Goal: Complete application form: Complete application form

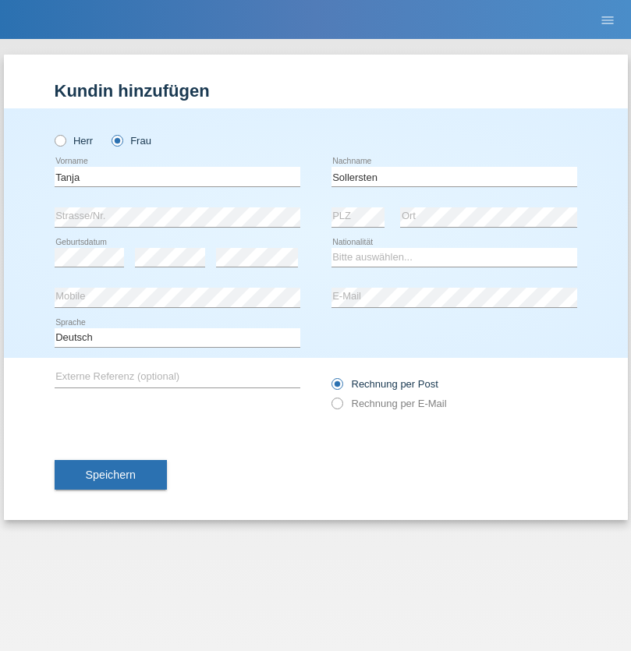
type input "Sollersten"
select select "CH"
select select "en"
radio input "true"
click at [177, 176] on input "text" at bounding box center [178, 177] width 246 height 20
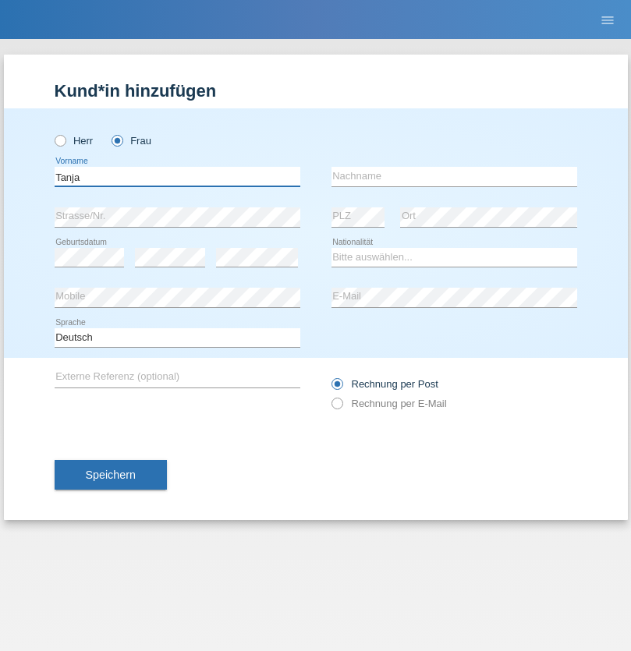
type input "Tanja"
click at [454, 176] on input "text" at bounding box center [455, 177] width 246 height 20
type input "Sollersten"
select select "CH"
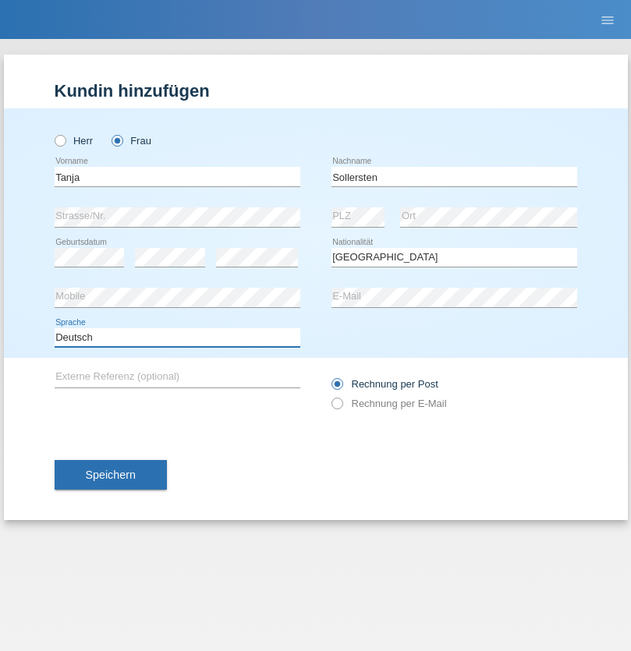
select select "en"
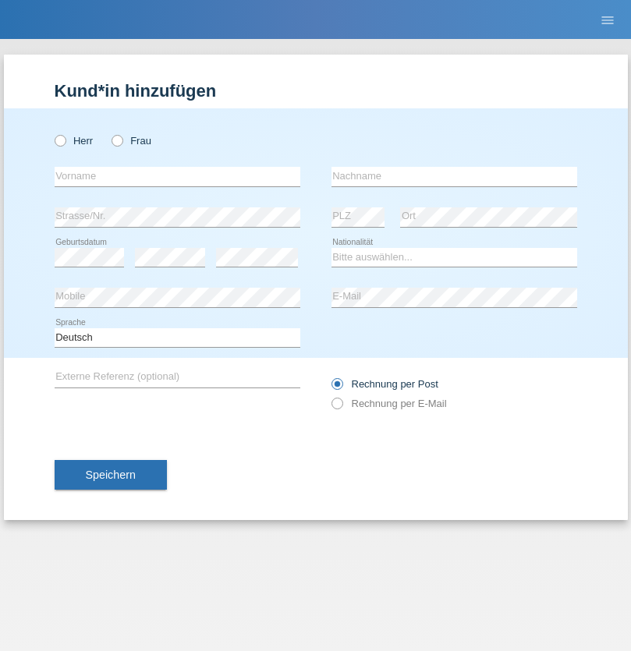
radio input "true"
click at [177, 176] on input "text" at bounding box center [178, 177] width 246 height 20
type input "[PERSON_NAME]"
click at [454, 176] on input "text" at bounding box center [455, 177] width 246 height 20
type input "pittet"
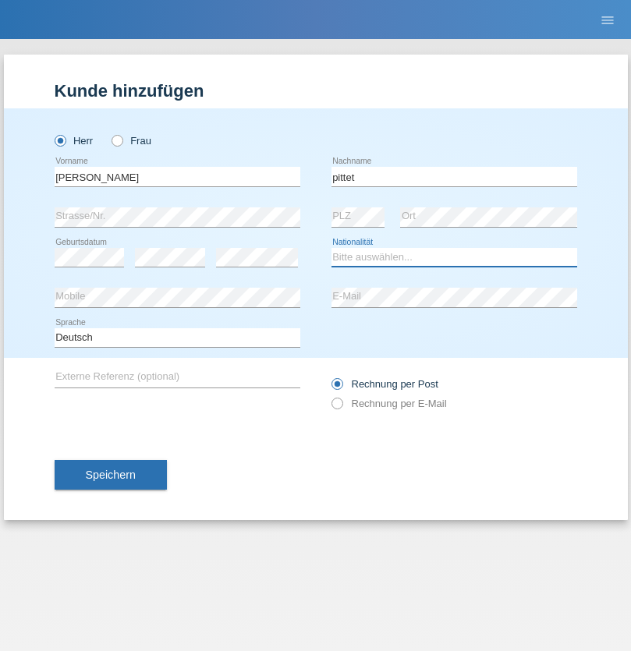
select select "CH"
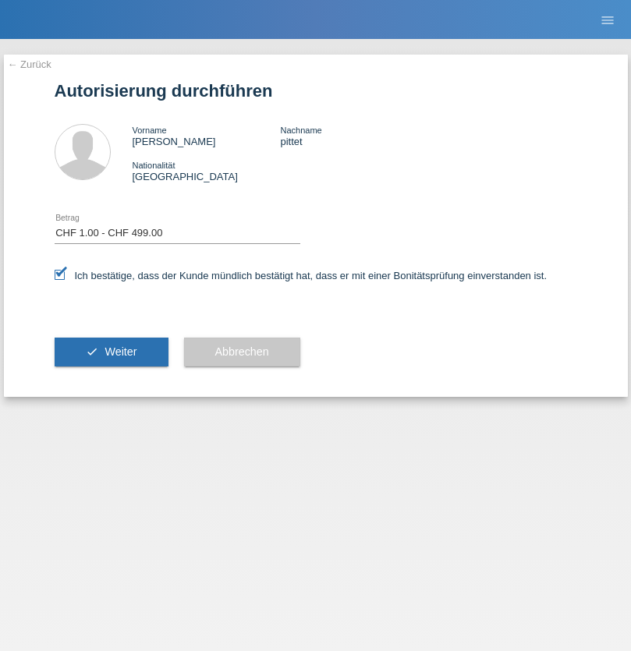
select select "1"
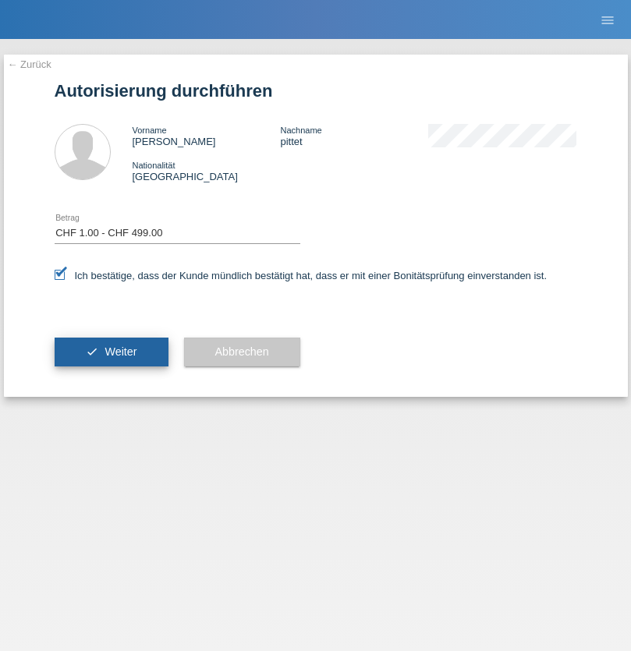
click at [111, 352] on span "Weiter" at bounding box center [121, 352] width 32 height 12
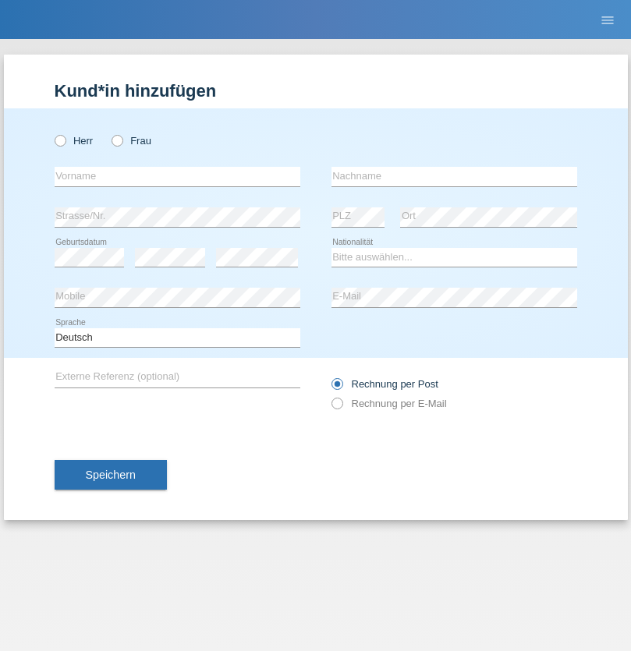
radio input "true"
click at [177, 176] on input "text" at bounding box center [178, 177] width 246 height 20
type input "[PERSON_NAME]"
click at [454, 176] on input "text" at bounding box center [455, 177] width 246 height 20
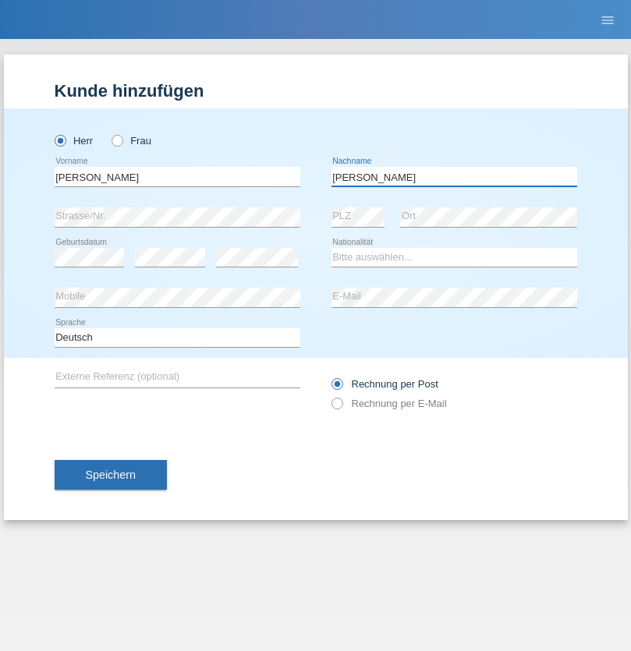
type input "[PERSON_NAME]"
select select "CH"
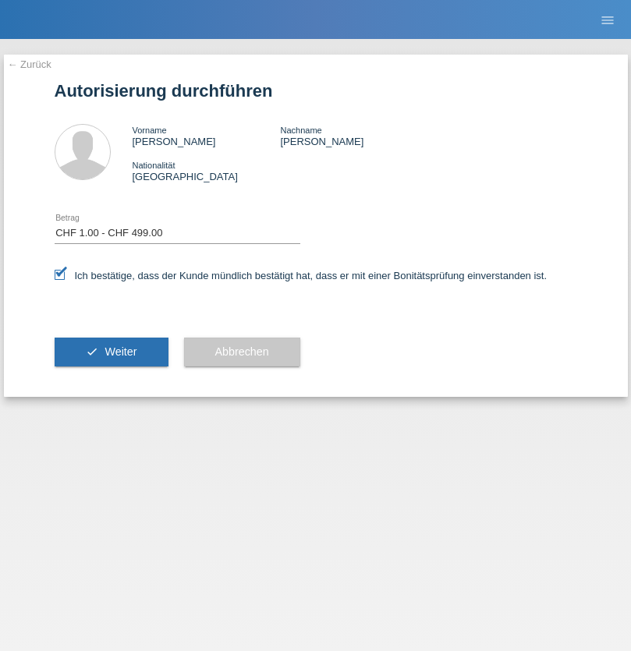
select select "1"
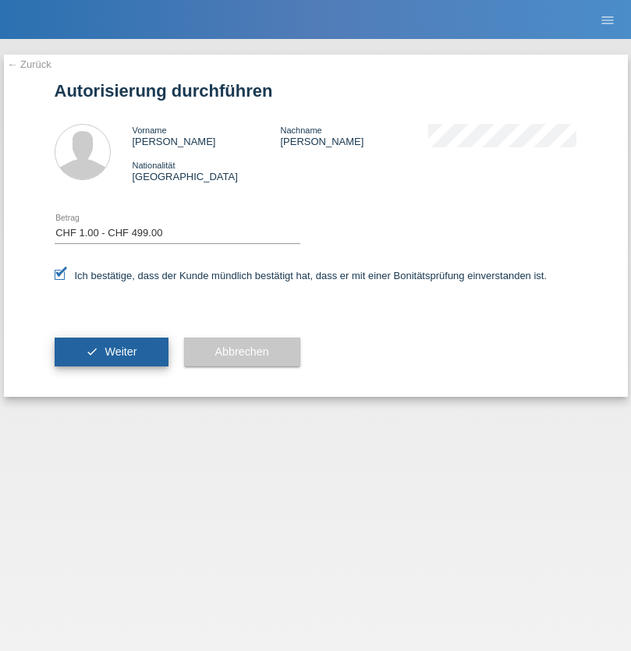
click at [111, 352] on span "Weiter" at bounding box center [121, 352] width 32 height 12
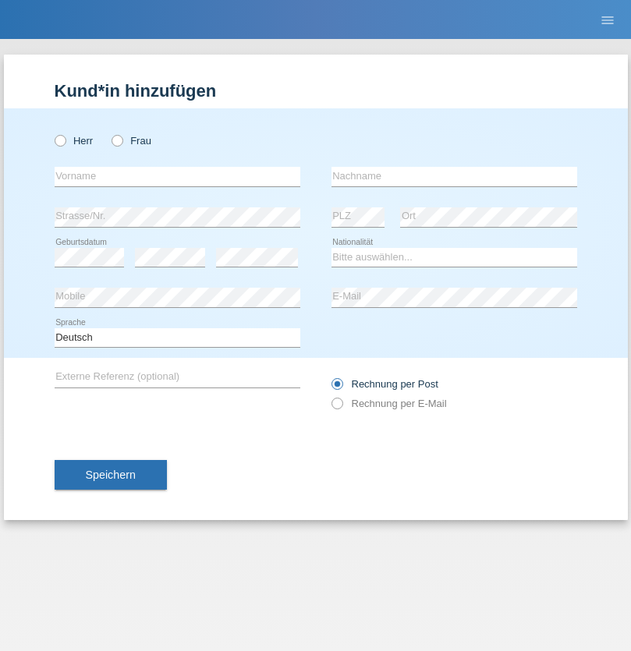
radio input "true"
click at [177, 176] on input "text" at bounding box center [178, 177] width 246 height 20
type input "Nemesia"
click at [454, 176] on input "text" at bounding box center [455, 177] width 246 height 20
type input "[PERSON_NAME]"
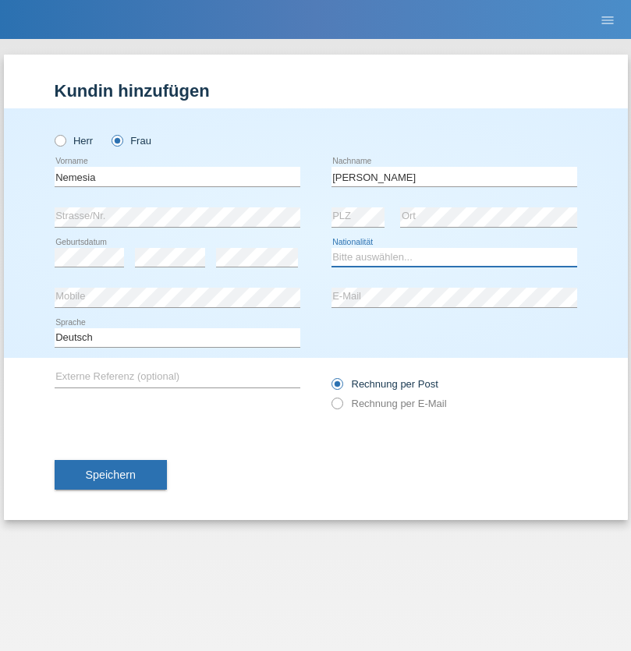
select select "CH"
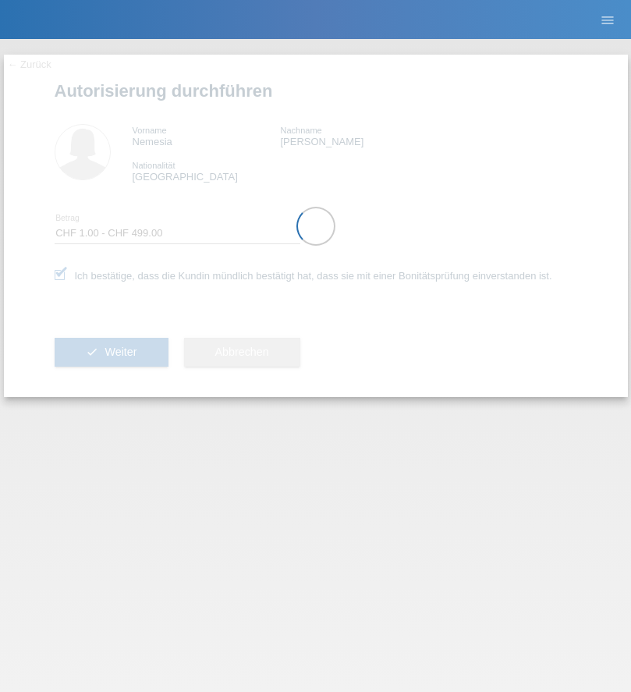
select select "1"
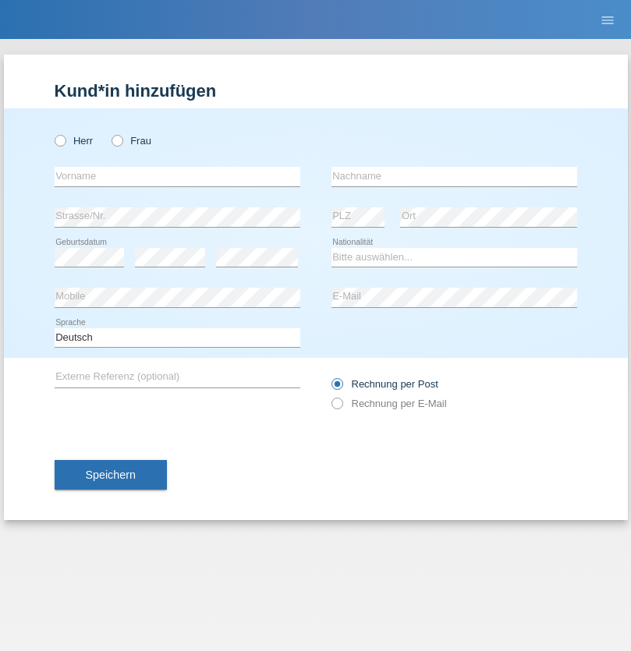
radio input "true"
click at [177, 176] on input "text" at bounding box center [178, 177] width 246 height 20
type input "Freddy"
click at [454, 176] on input "text" at bounding box center [455, 177] width 246 height 20
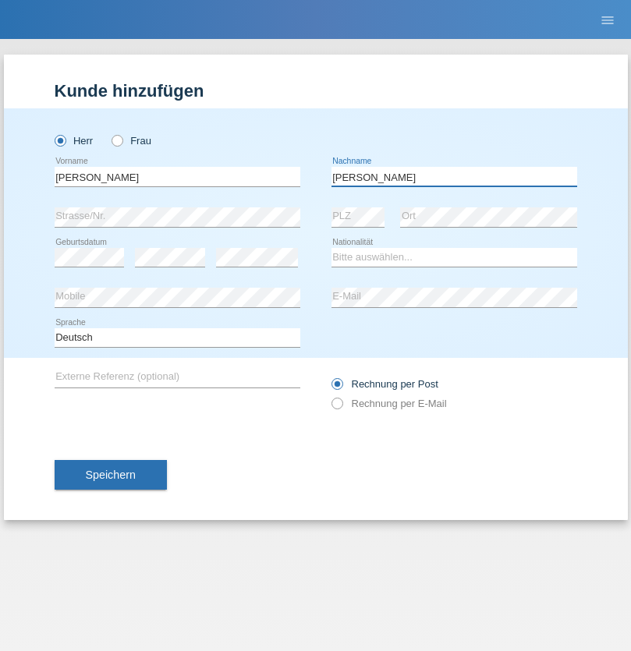
type input "Diaz"
select select "CH"
